Goal: Task Accomplishment & Management: Complete application form

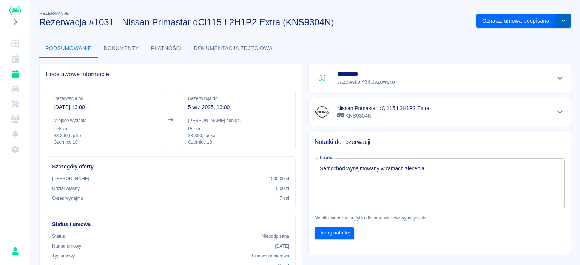
click at [561, 18] on button "drop-down" at bounding box center [563, 21] width 15 height 14
click at [516, 45] on li "Anuluj rezerwację" at bounding box center [518, 49] width 54 height 12
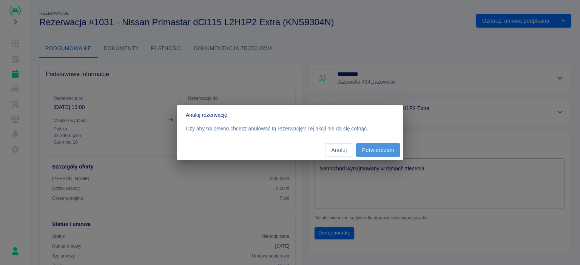
click at [390, 145] on button "Potwierdzam" at bounding box center [378, 150] width 44 height 14
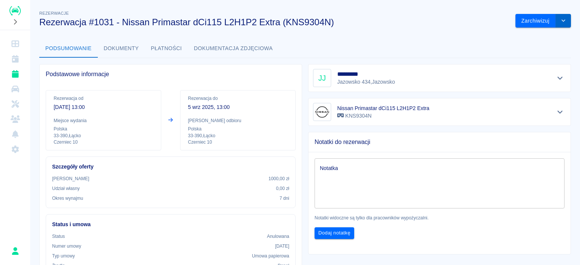
click at [560, 22] on icon "drop-down" at bounding box center [563, 20] width 6 height 5
click at [442, 44] on div "Podsumowanie Dokumenty Płatności Dokumentacja zdjęciowa" at bounding box center [305, 49] width 532 height 18
click at [13, 76] on icon "Rezerwacje" at bounding box center [15, 74] width 7 height 8
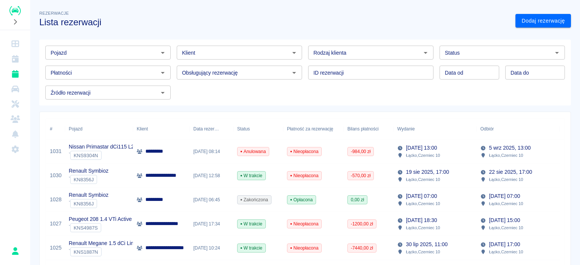
click at [122, 151] on p "Nissan Primastar dCi115 L2H1P2 Extra" at bounding box center [115, 147] width 92 height 8
click at [542, 25] on link "Dodaj rezerwację" at bounding box center [543, 21] width 56 height 14
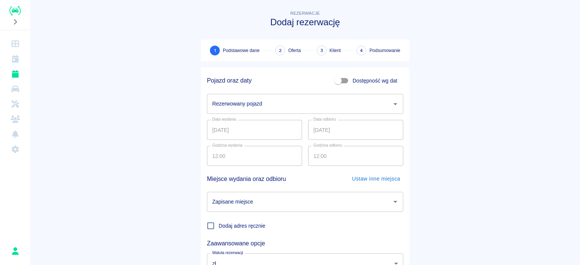
click at [254, 104] on input "Rezerwowany pojazd" at bounding box center [299, 103] width 178 height 13
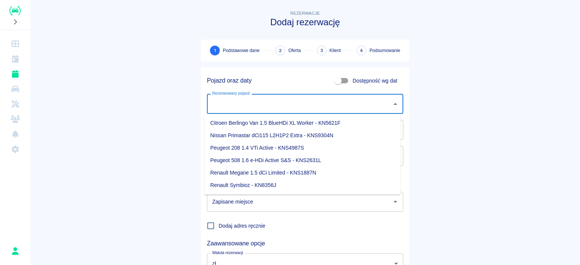
click at [234, 140] on li "Nissan Primastar dCi115 L2H1P2 Extra - KNS9304N" at bounding box center [302, 136] width 196 height 12
type input "Nissan Primastar dCi115 L2H1P2 Extra - KNS9304N"
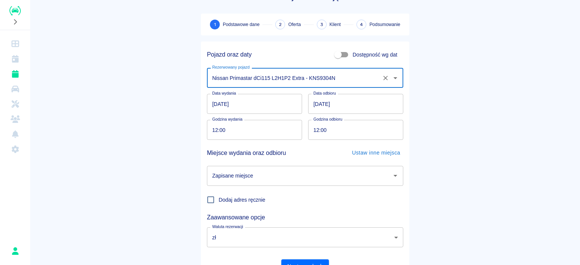
scroll to position [38, 0]
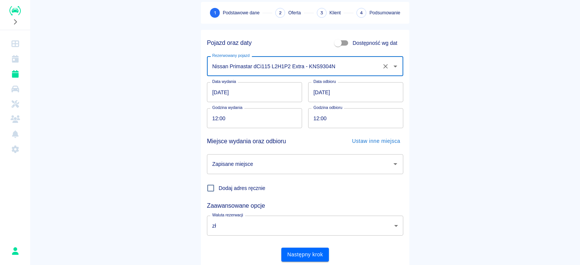
click at [264, 164] on input "Zapisane miejsce" at bounding box center [299, 164] width 178 height 13
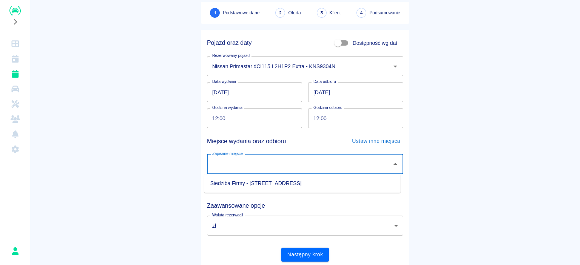
click at [246, 185] on li "Siedziba Firmy - [STREET_ADDRESS]" at bounding box center [302, 183] width 196 height 12
type input "Siedziba Firmy - [STREET_ADDRESS]"
click at [272, 120] on input "12:00" at bounding box center [252, 118] width 90 height 20
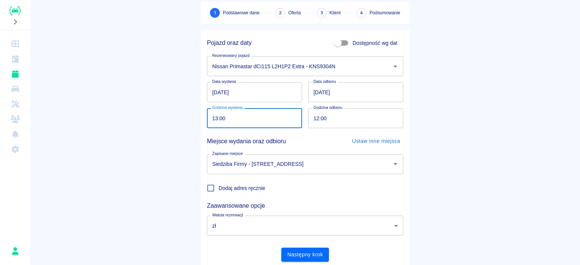
type input "13:00"
click button "Następny krok" at bounding box center [305, 255] width 48 height 14
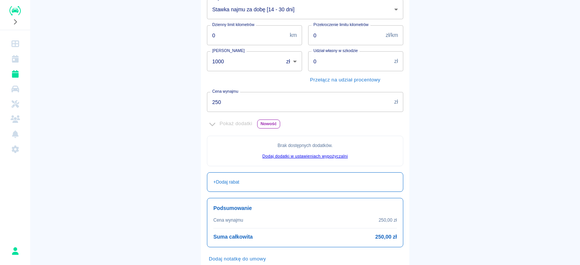
scroll to position [160, 0]
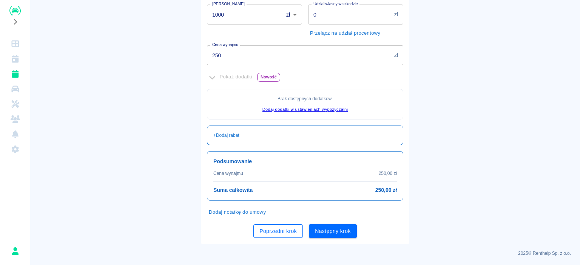
click at [269, 232] on button "Poprzedni krok" at bounding box center [277, 232] width 49 height 14
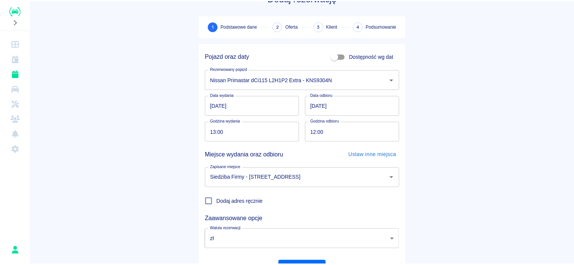
scroll to position [0, 0]
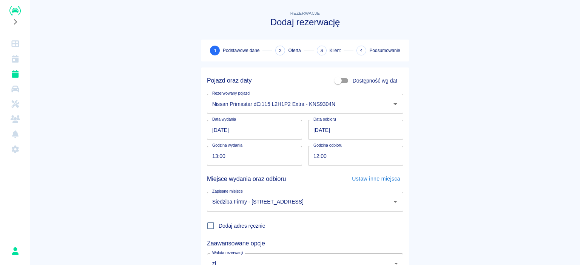
click at [295, 133] on input "[DATE]" at bounding box center [254, 130] width 95 height 20
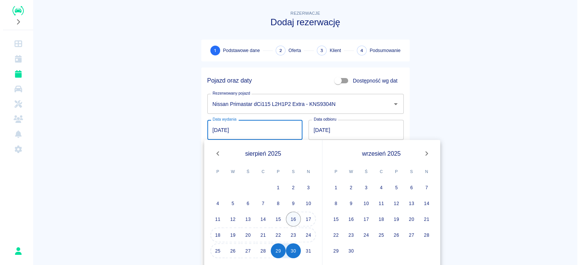
scroll to position [38, 0]
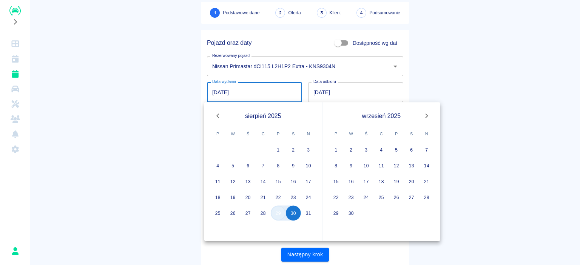
click at [279, 215] on button "29" at bounding box center [278, 213] width 15 height 15
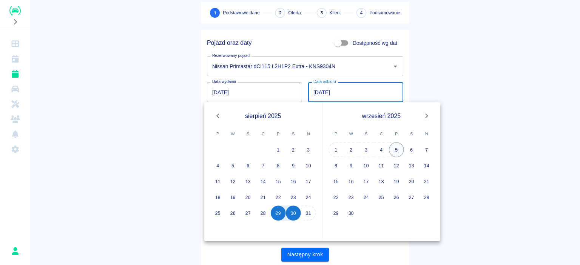
click at [397, 150] on button "5" at bounding box center [396, 149] width 15 height 15
type input "[DATE]"
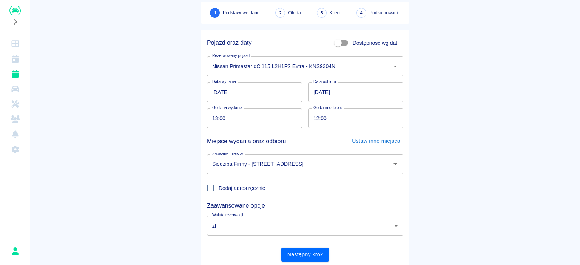
click at [315, 120] on input "12:00" at bounding box center [353, 118] width 90 height 20
type input "13:00"
click at [433, 127] on main "Rezerwacje Dodaj rezerwację 1 Podstawowe dane 2 Oferta 3 Klient 4 Podsumowanie …" at bounding box center [305, 119] width 550 height 297
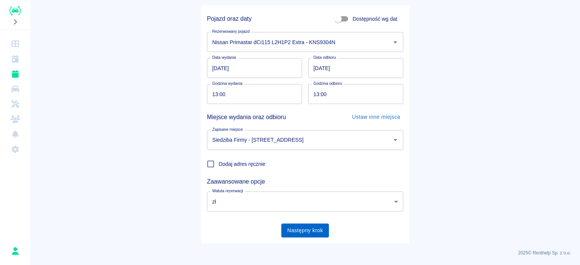
click at [314, 233] on button "Następny krok" at bounding box center [305, 231] width 48 height 14
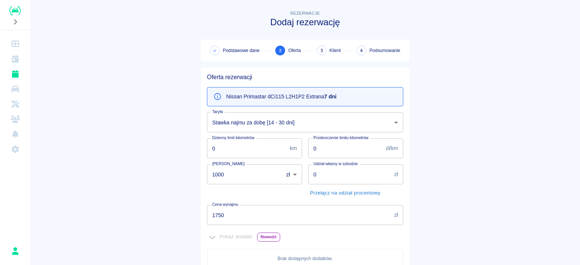
scroll to position [38, 0]
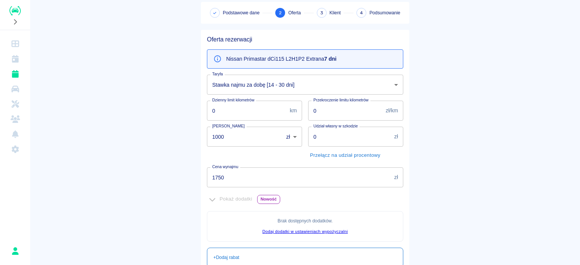
click at [236, 182] on input "1750" at bounding box center [299, 178] width 184 height 20
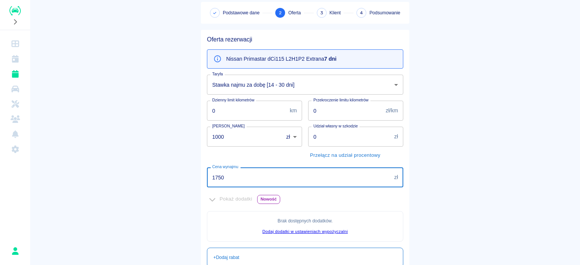
click at [314, 92] on body "Używamy plików Cookies, by zapewnić Ci najlepsze możliwe doświadczenie. Aby dow…" at bounding box center [290, 132] width 580 height 265
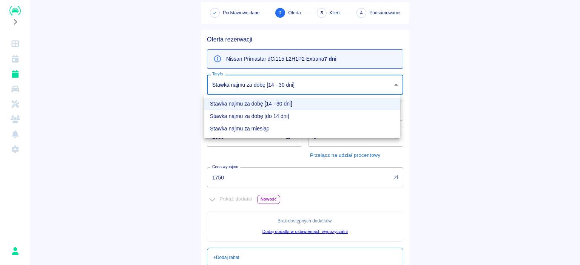
click at [284, 116] on li "Stawka najmu za dobę [do 14 dni]" at bounding box center [302, 116] width 196 height 12
type input "b27dc4c2-58d6-4288-9d7b-8be109fe2a5d"
type input "1960"
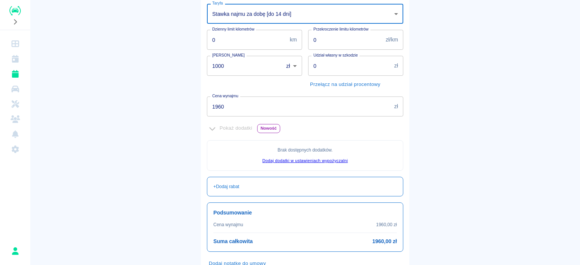
scroll to position [113, 0]
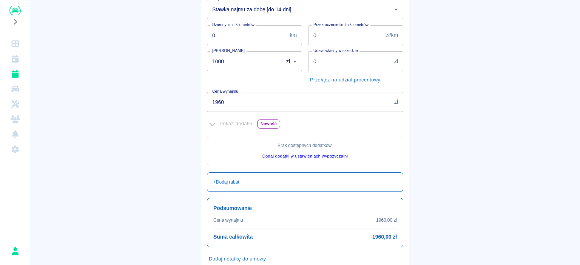
click at [290, 190] on div "+ Dodaj rabat" at bounding box center [305, 183] width 196 height 20
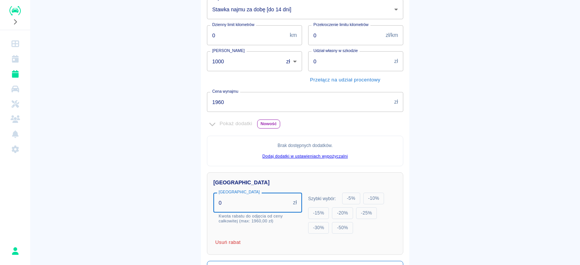
click at [272, 204] on input "0" at bounding box center [251, 203] width 77 height 20
type input "976"
click at [170, 174] on main "Rezerwacje Dodaj rezerwację Podstawowe dane 2 Oferta 3 Klient 4 Podsumowanie Of…" at bounding box center [305, 130] width 550 height 468
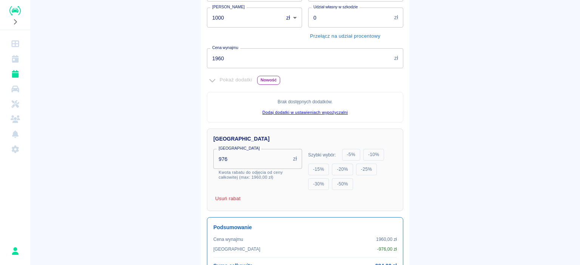
scroll to position [233, 0]
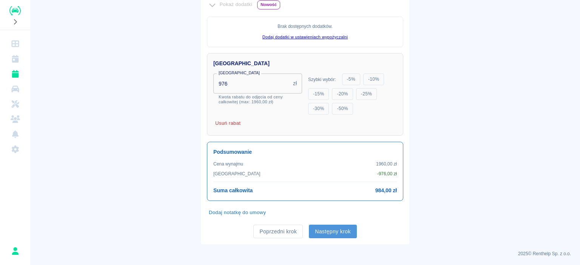
click at [341, 231] on button "Następny krok" at bounding box center [333, 232] width 48 height 14
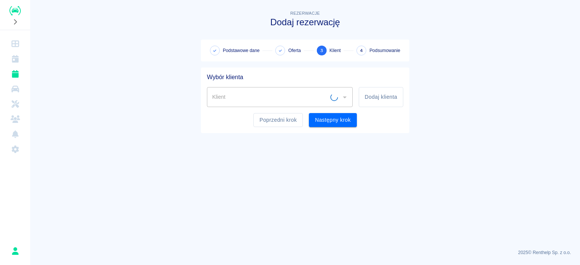
scroll to position [0, 0]
click at [290, 92] on input "Klient" at bounding box center [274, 97] width 128 height 13
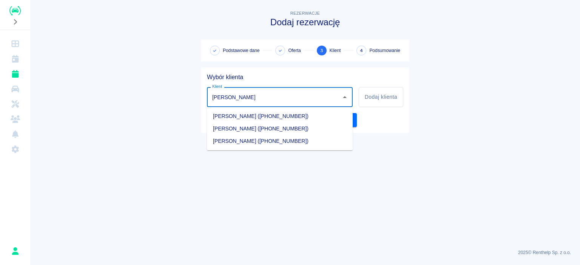
click at [266, 115] on li "[PERSON_NAME] ([PHONE_NUMBER])" at bounding box center [280, 116] width 146 height 12
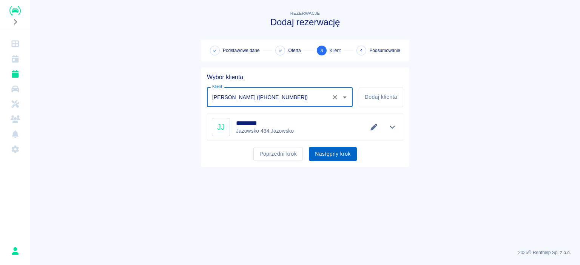
type input "[PERSON_NAME] ([PHONE_NUMBER])"
click at [335, 155] on button "Następny krok" at bounding box center [333, 154] width 48 height 14
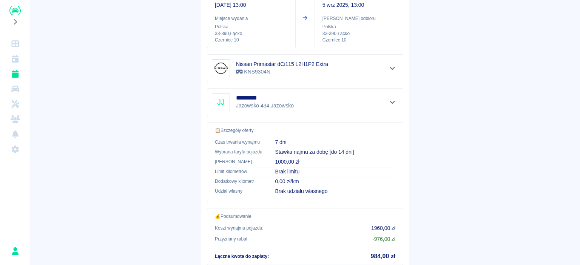
scroll to position [151, 0]
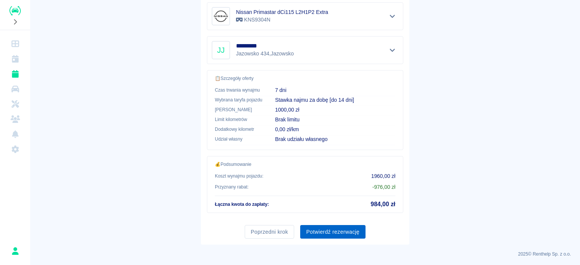
click at [325, 230] on button "Potwierdź rezerwację" at bounding box center [332, 232] width 65 height 14
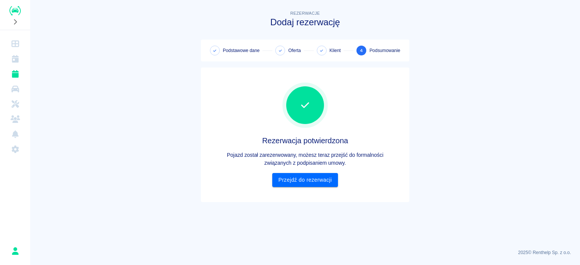
scroll to position [0, 0]
click at [308, 183] on link "Przejdź do rezerwacji" at bounding box center [304, 180] width 65 height 14
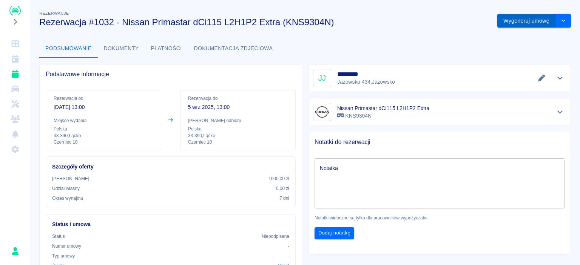
click at [541, 24] on button "Wygeneruj umowę" at bounding box center [526, 21] width 59 height 14
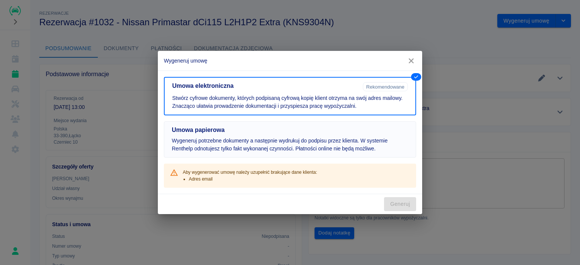
click at [337, 145] on p "Wygeneruj potrzebne dokumenty a następnie wydrukuj do podpisu przez klienta. W …" at bounding box center [290, 145] width 236 height 16
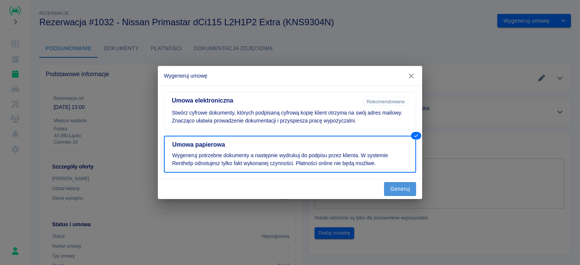
click at [408, 193] on button "Generuj" at bounding box center [400, 189] width 32 height 14
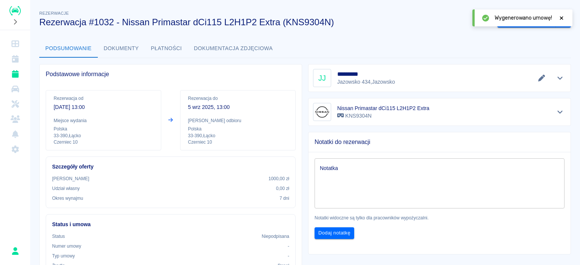
click at [408, 72] on icon "button" at bounding box center [411, 76] width 10 height 8
click at [563, 18] on icon at bounding box center [561, 17] width 7 height 5
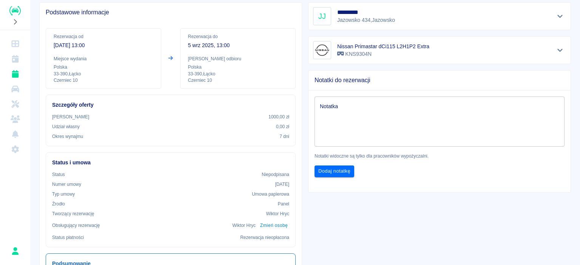
scroll to position [76, 0]
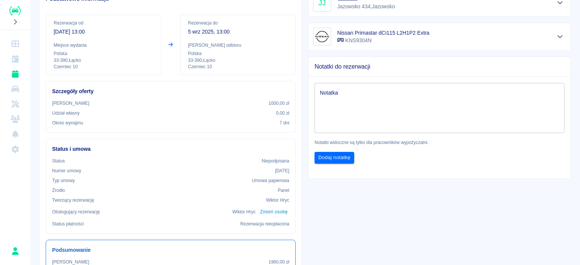
click at [420, 117] on textarea "Notatka" at bounding box center [439, 108] width 239 height 38
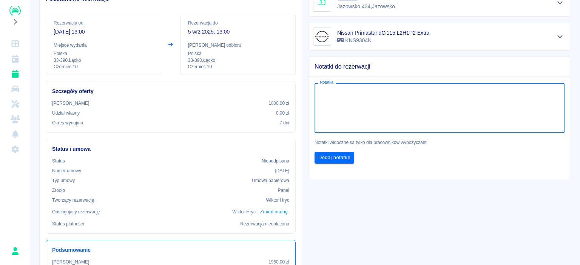
type textarea "o"
type textarea "p"
paste textarea "ZL 368"
type textarea "Pojazd wynajmowany w ramach zlecenia ZL 368/2025."
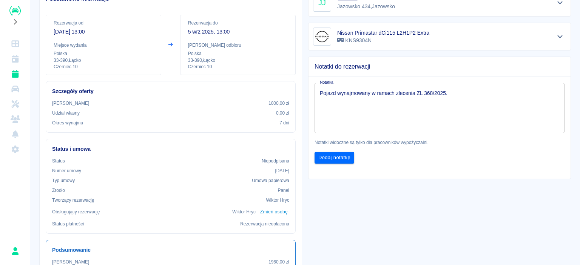
click at [432, 71] on div "Notatka Pojazd wynajmowany w ramach zlecenia ZL 368/2025. x Notatka Notatki wid…" at bounding box center [436, 120] width 268 height 99
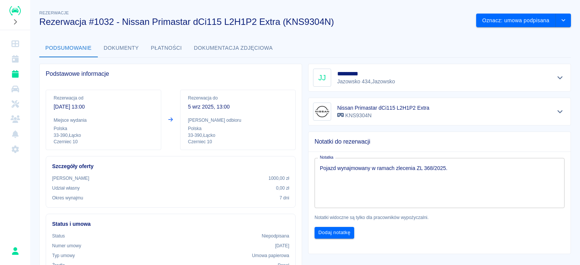
scroll to position [0, 0]
click at [558, 17] on button "drop-down" at bounding box center [563, 21] width 15 height 14
click at [528, 38] on li "Podgląd umowy" at bounding box center [518, 37] width 54 height 12
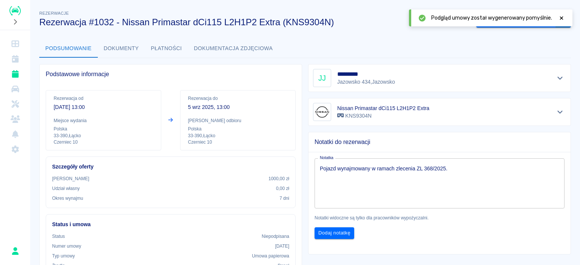
click at [562, 21] on body "**********" at bounding box center [290, 132] width 580 height 265
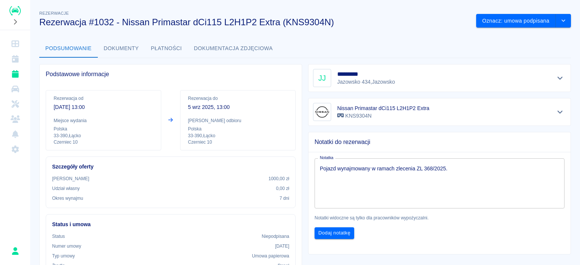
drag, startPoint x: 562, startPoint y: 23, endPoint x: 545, endPoint y: 31, distance: 17.9
click at [561, 23] on button "drop-down" at bounding box center [563, 21] width 15 height 14
click at [531, 39] on li "Podgląd umowy" at bounding box center [518, 37] width 54 height 12
